Goal: Navigation & Orientation: Find specific page/section

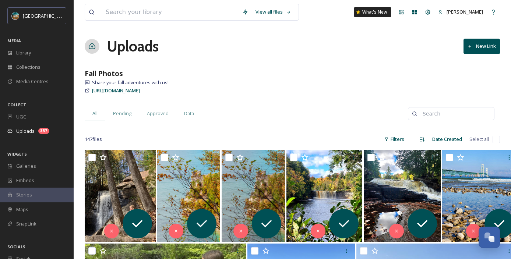
scroll to position [16, 0]
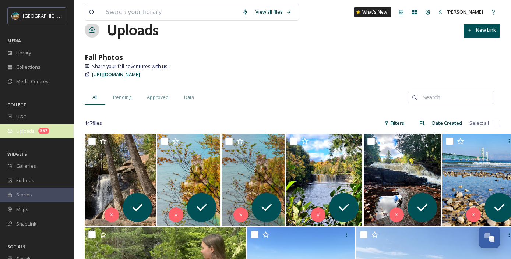
click at [32, 134] on span "Uploads" at bounding box center [25, 131] width 18 height 7
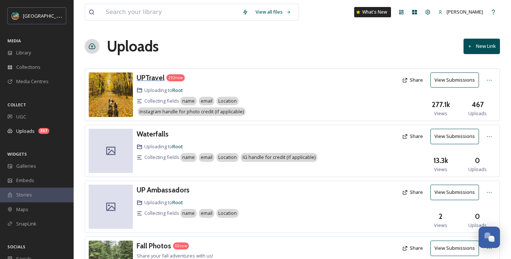
click at [151, 78] on h3 "UPTravel" at bounding box center [151, 77] width 28 height 9
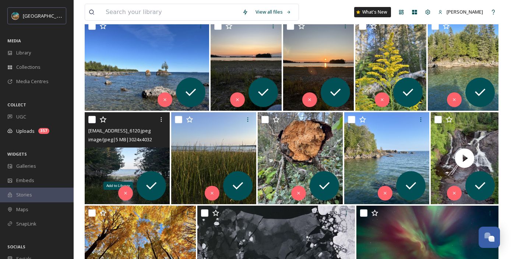
scroll to position [1061, 0]
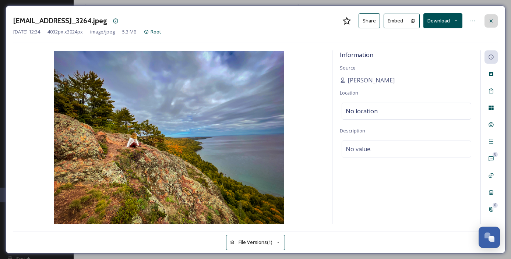
click at [491, 24] on div at bounding box center [491, 20] width 13 height 13
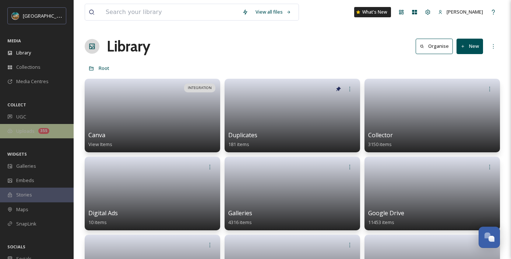
click at [50, 128] on div "Uploads 355" at bounding box center [37, 131] width 74 height 14
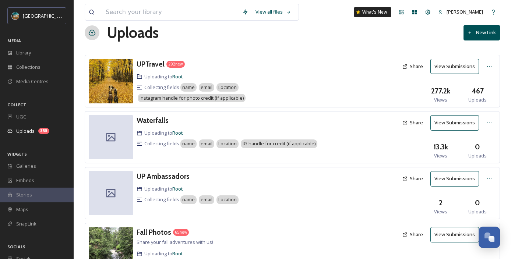
scroll to position [14, 0]
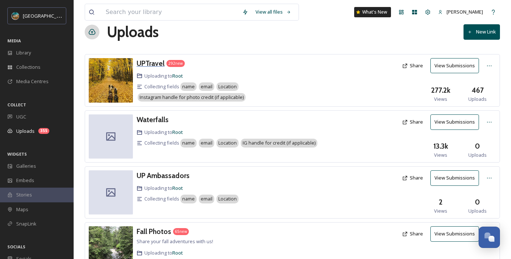
click at [154, 62] on h3 "UPTravel" at bounding box center [151, 63] width 28 height 9
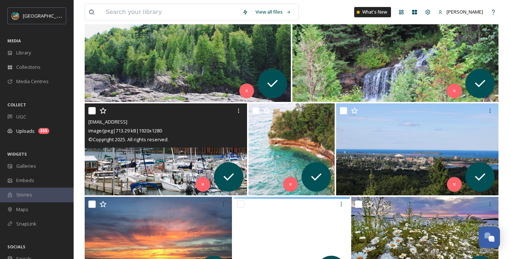
scroll to position [512, 0]
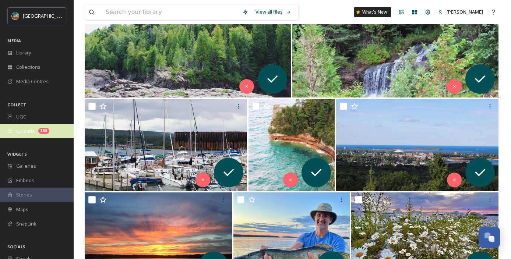
click at [46, 132] on div "355" at bounding box center [43, 131] width 11 height 6
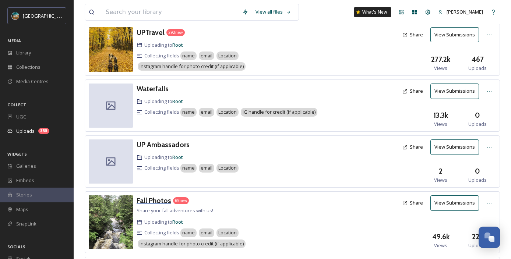
scroll to position [46, 0]
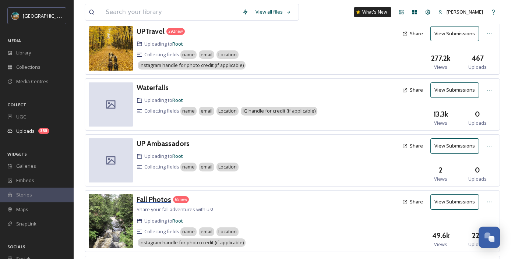
click at [157, 202] on h3 "Fall Photos" at bounding box center [154, 199] width 35 height 9
